Goal: Communication & Community: Answer question/provide support

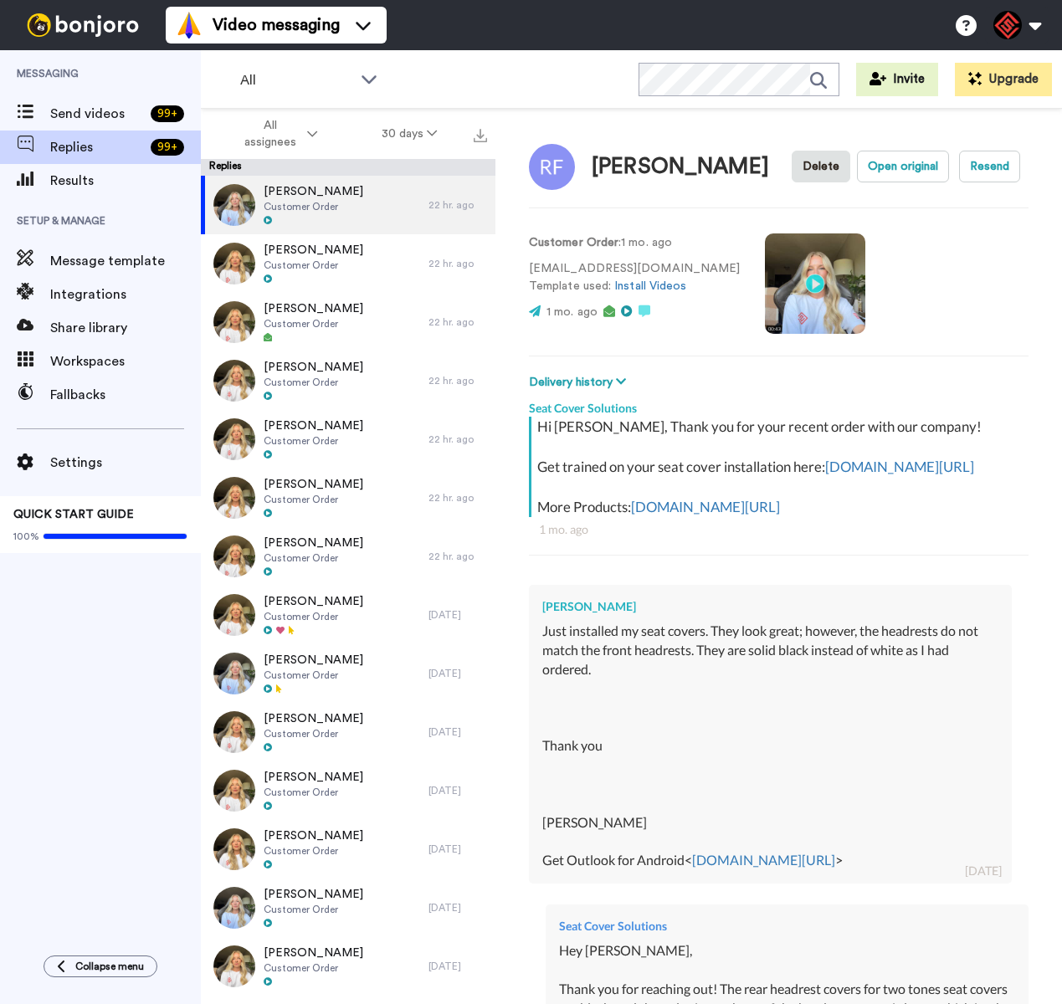
type textarea "x"
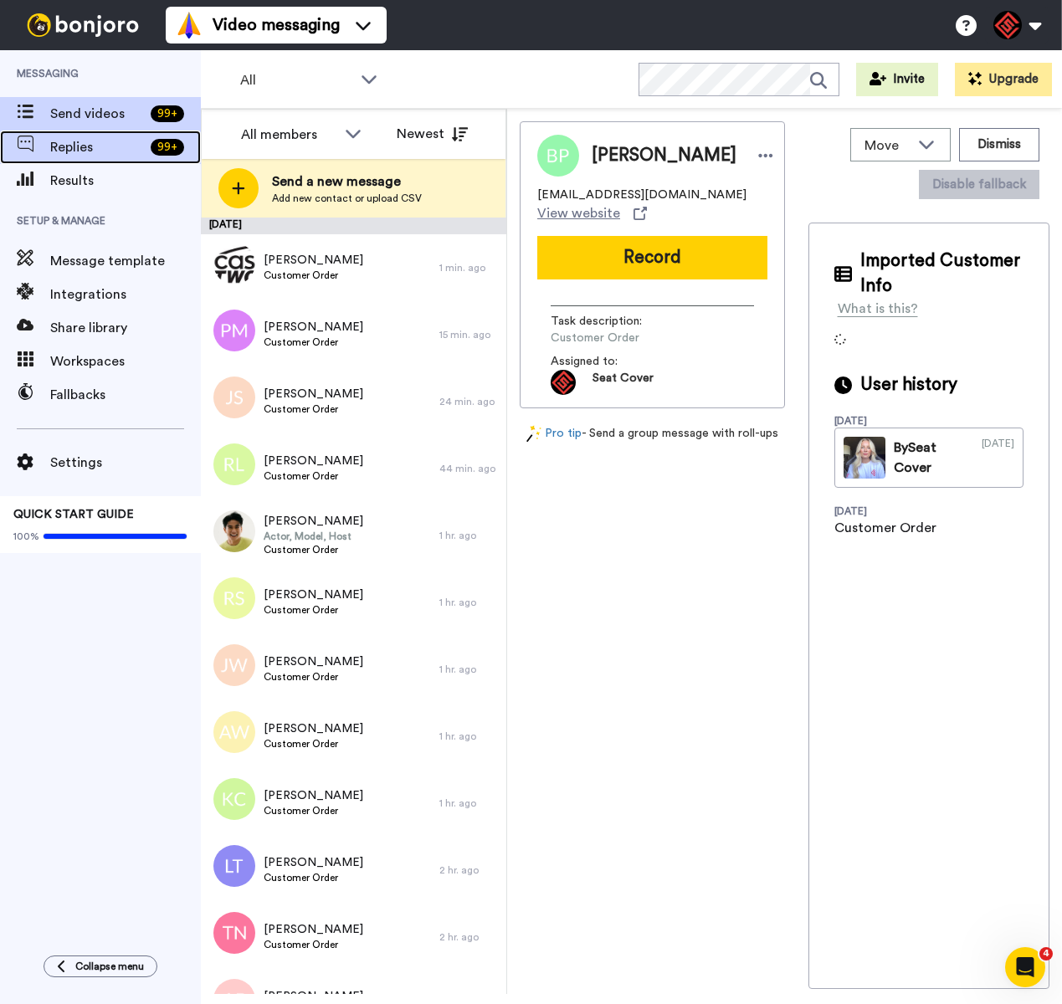
click at [149, 153] on div "99 +" at bounding box center [172, 147] width 57 height 17
